Goal: Task Accomplishment & Management: Use online tool/utility

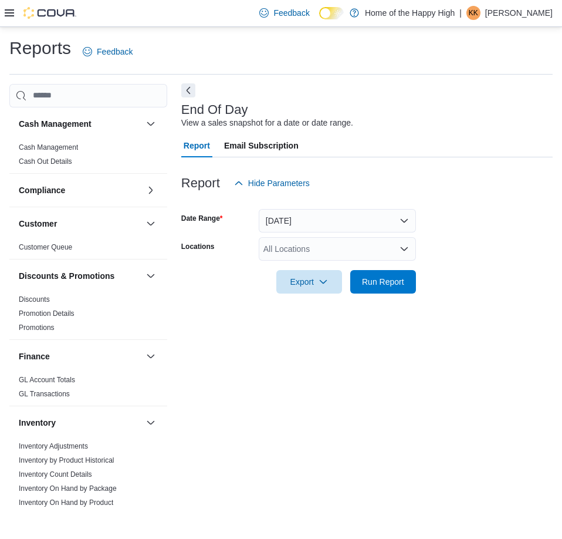
click at [191, 84] on button "Next" at bounding box center [188, 90] width 14 height 14
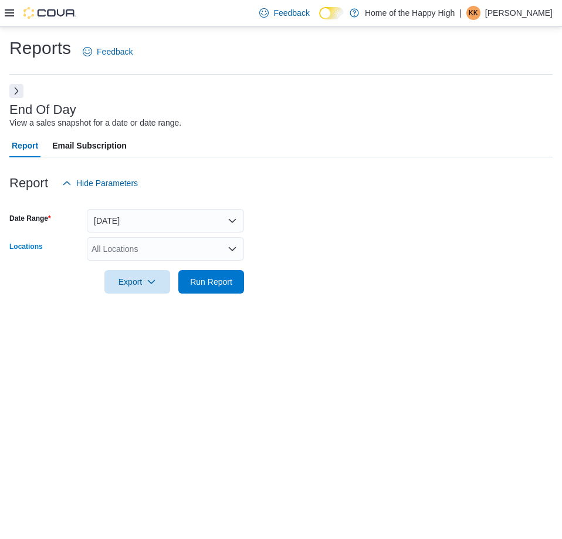
click at [162, 254] on div "All Locations" at bounding box center [165, 248] width 157 height 23
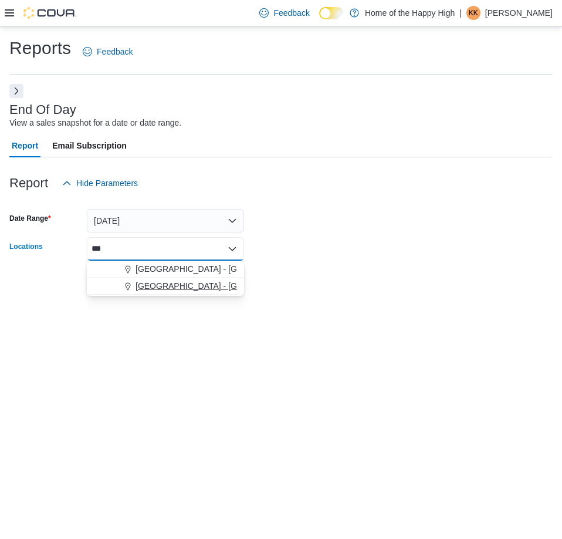
type input "***"
click at [165, 281] on span "[GEOGRAPHIC_DATA] - [GEOGRAPHIC_DATA] - Fire & Flower" at bounding box center [253, 286] width 235 height 12
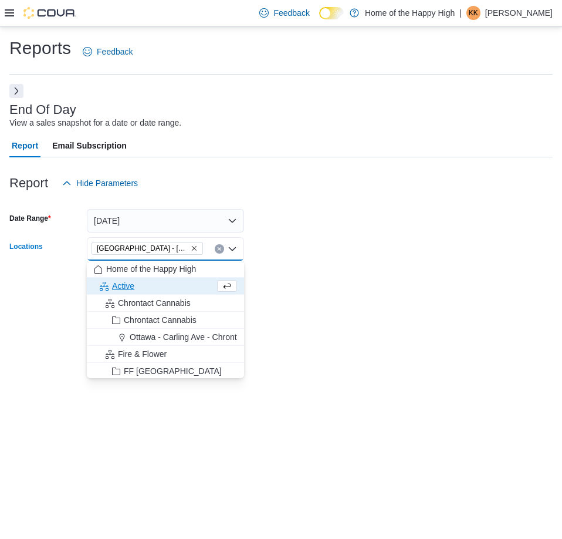
click at [290, 266] on div at bounding box center [280, 264] width 543 height 9
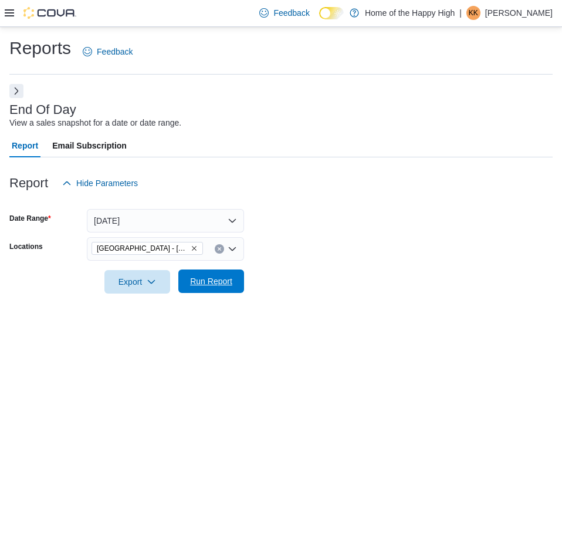
click at [221, 275] on span "Run Report" at bounding box center [211, 280] width 52 height 23
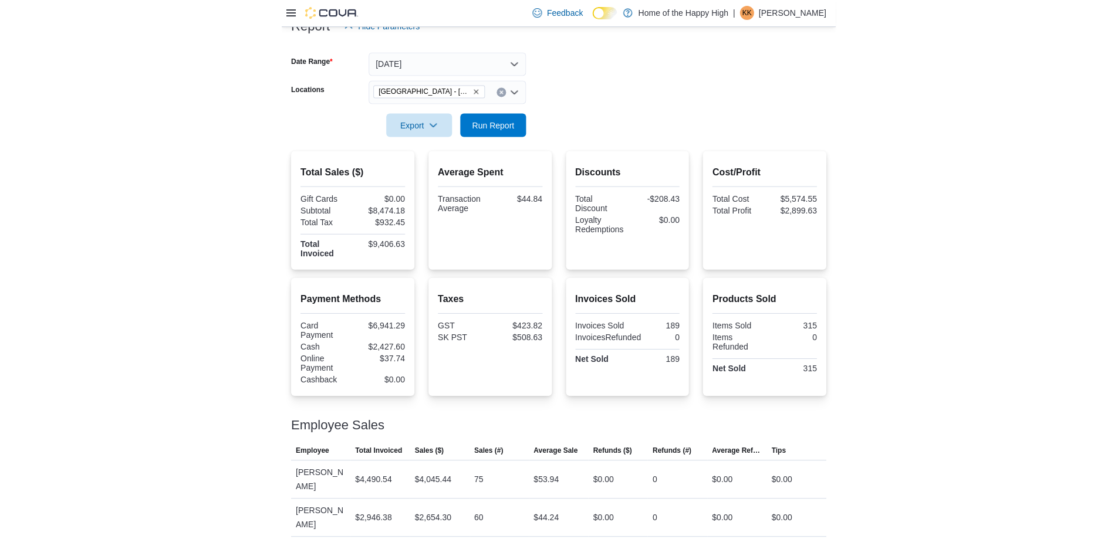
scroll to position [131, 0]
